Goal: Task Accomplishment & Management: Manage account settings

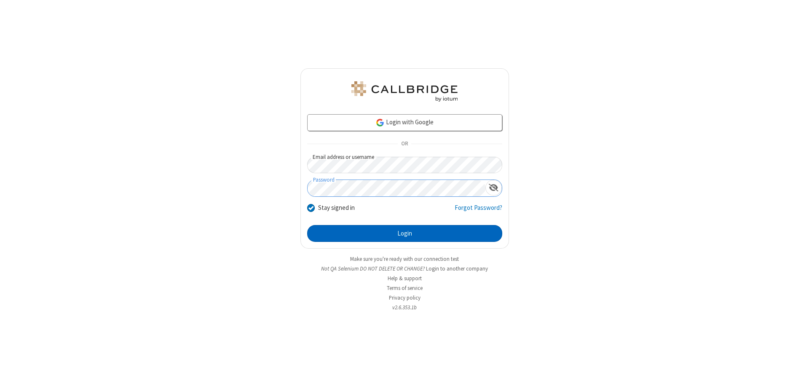
click at [405, 234] on button "Login" at bounding box center [404, 233] width 195 height 17
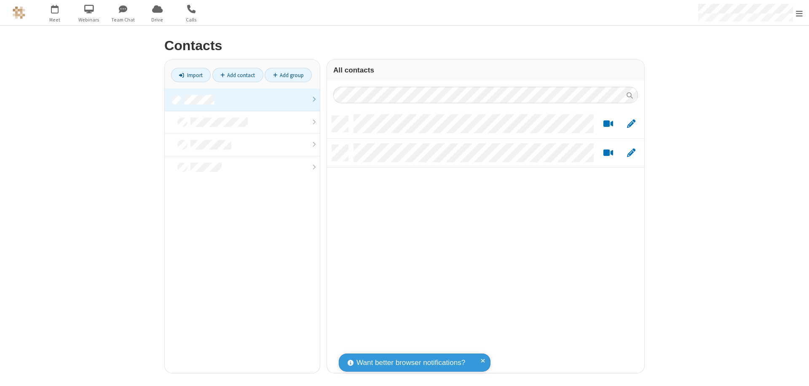
click at [242, 99] on link at bounding box center [242, 100] width 155 height 23
click at [191, 75] on link "Import" at bounding box center [191, 75] width 40 height 14
